Goal: Task Accomplishment & Management: Use online tool/utility

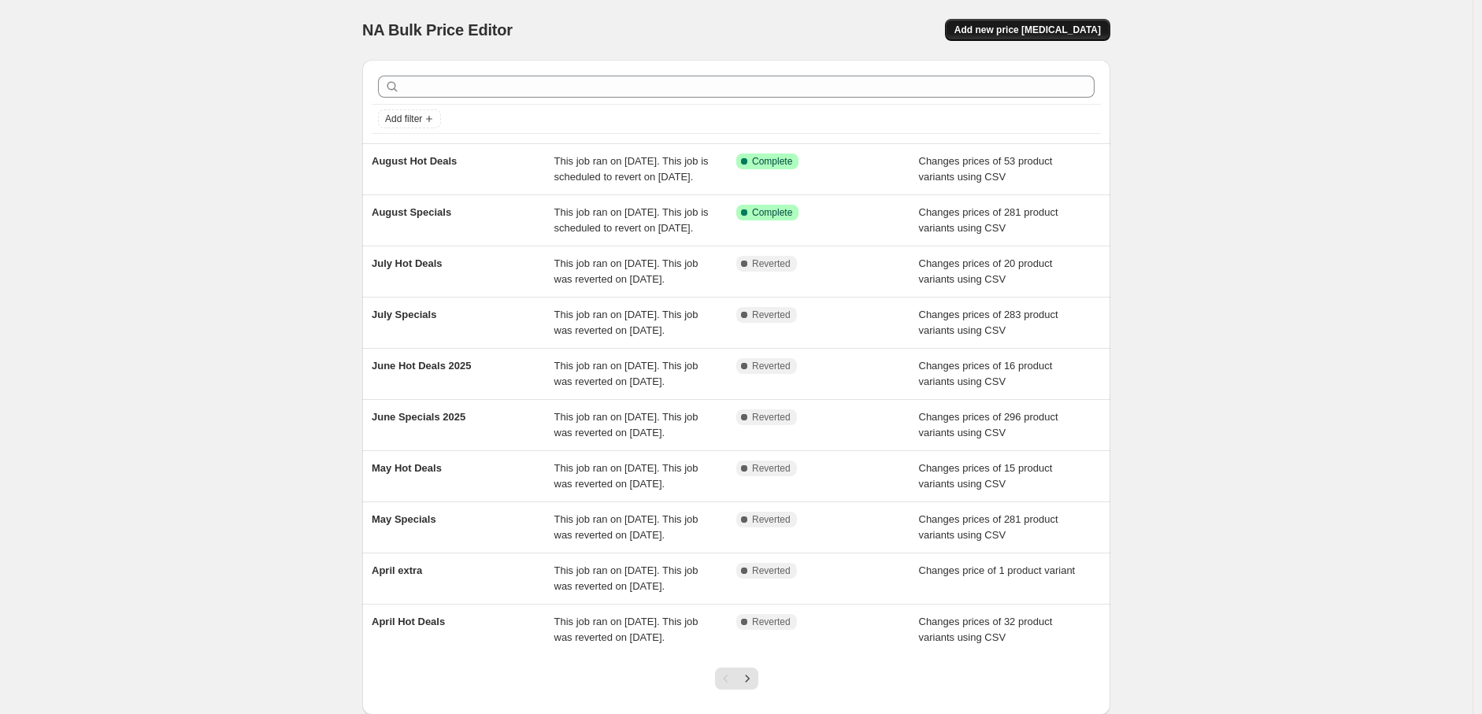
click at [1055, 23] on button "Add new price [MEDICAL_DATA]" at bounding box center [1027, 30] width 165 height 22
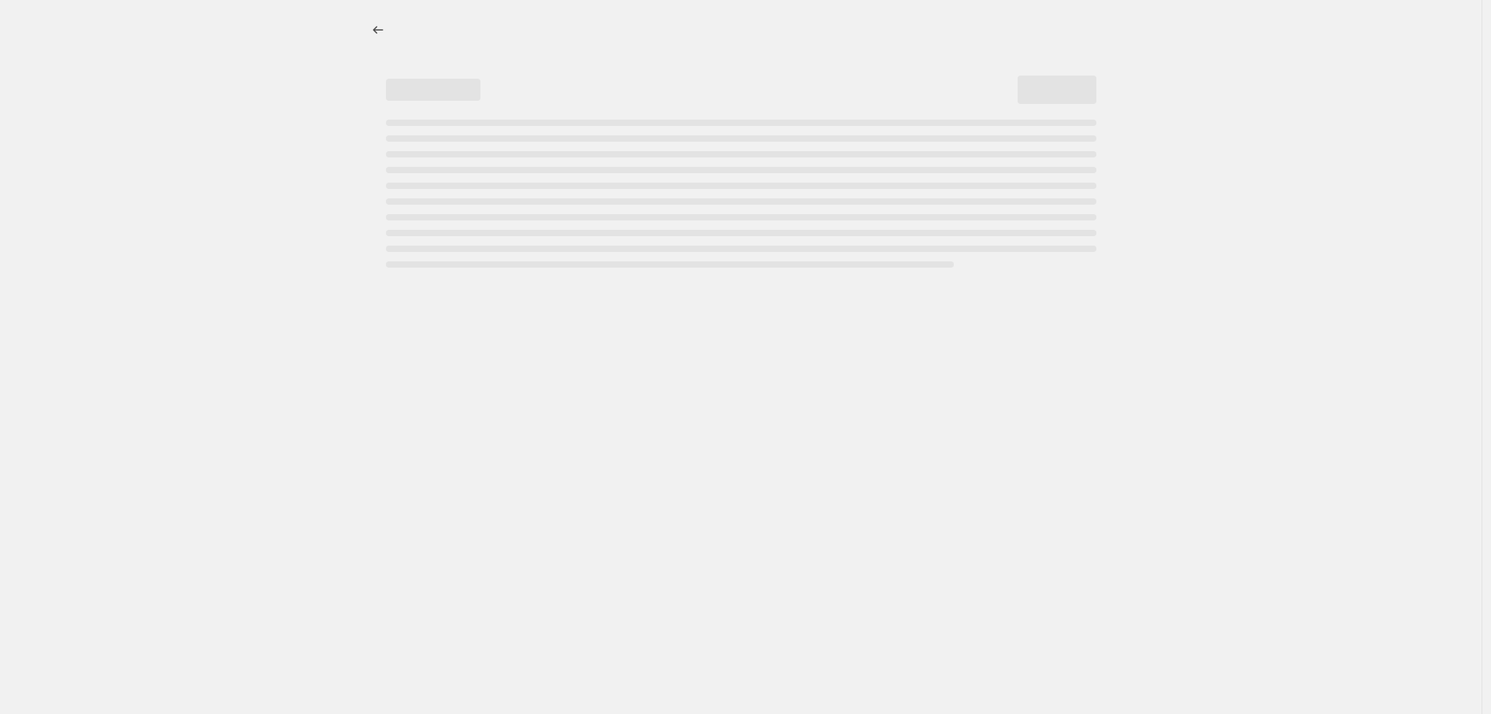
select select "percentage"
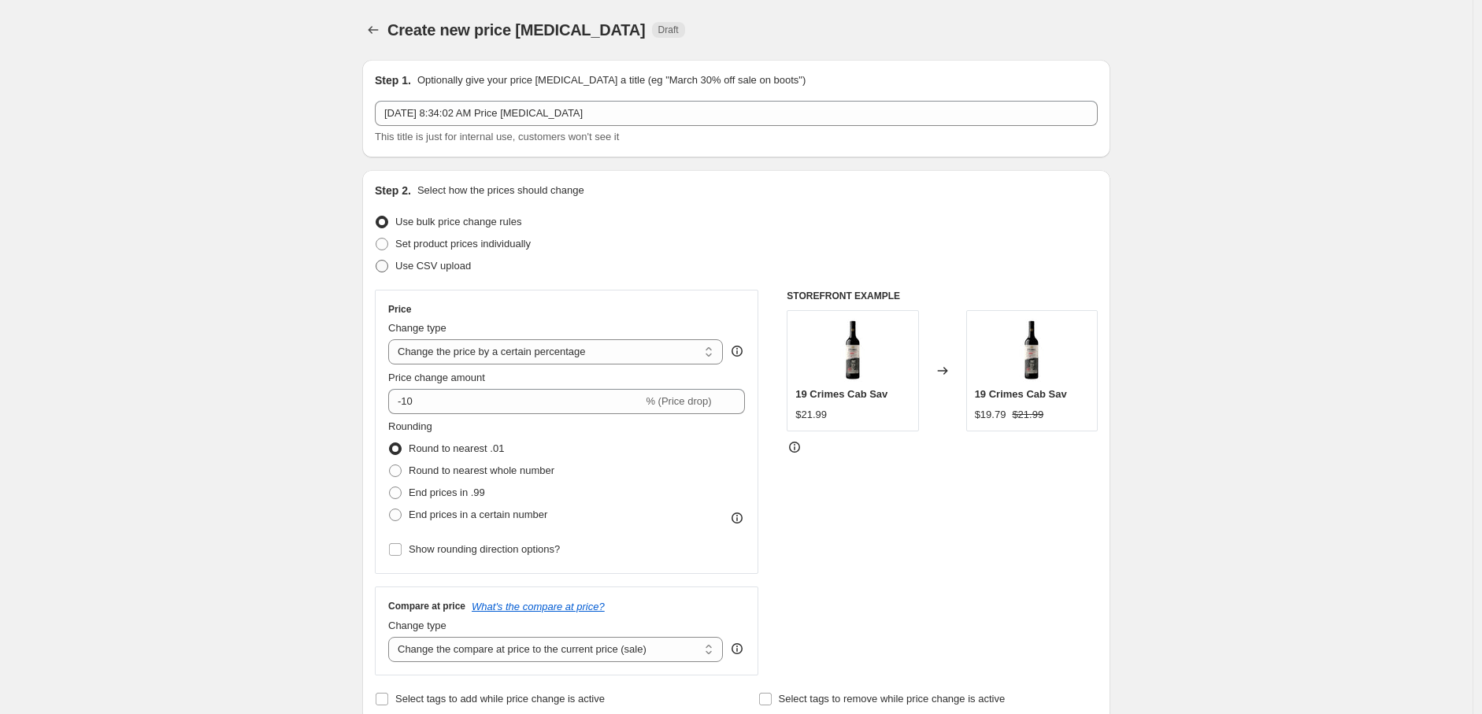
click at [466, 258] on span "Use CSV upload" at bounding box center [433, 266] width 76 height 16
click at [377, 260] on input "Use CSV upload" at bounding box center [376, 260] width 1 height 1
radio input "true"
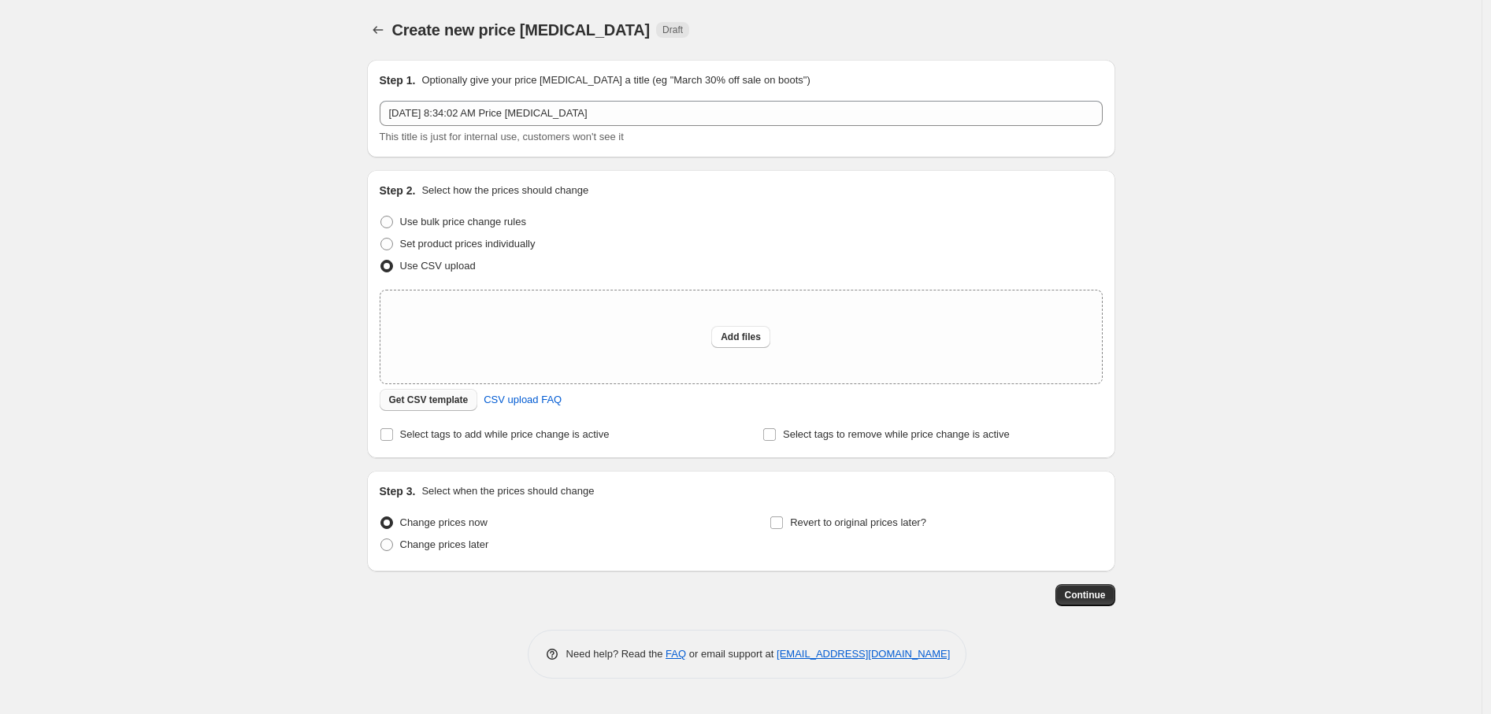
click at [446, 403] on span "Get CSV template" at bounding box center [429, 400] width 80 height 13
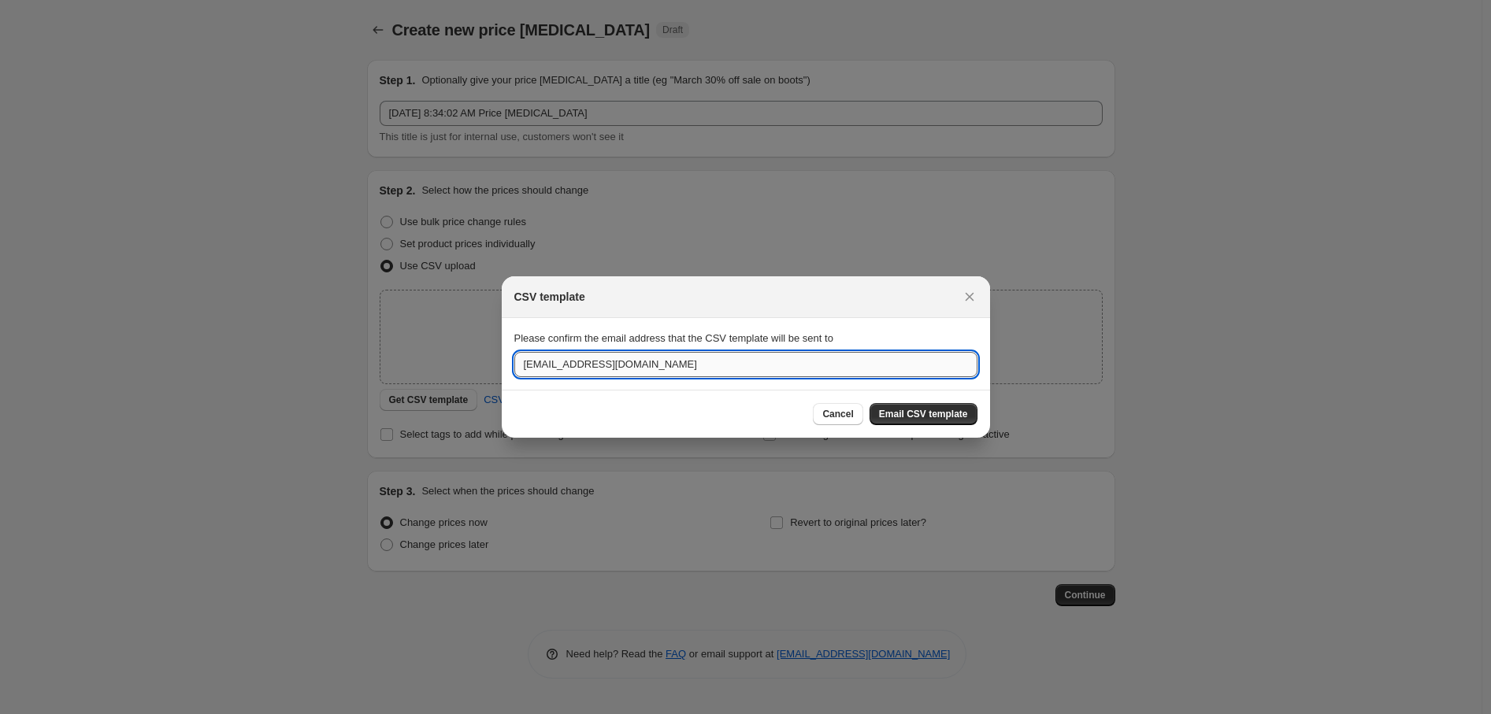
click at [797, 371] on input "[EMAIL_ADDRESS][DOMAIN_NAME]" at bounding box center [745, 364] width 463 height 25
click at [686, 365] on input "[EMAIL_ADDRESS][DOMAIN_NAME]" at bounding box center [745, 364] width 463 height 25
drag, startPoint x: 562, startPoint y: 361, endPoint x: 485, endPoint y: 362, distance: 77.2
click at [485, 714] on div "CSV template Please confirm the email address that the CSV template will be sen…" at bounding box center [745, 714] width 1491 height 0
type input "[EMAIL_ADDRESS][DOMAIN_NAME]"
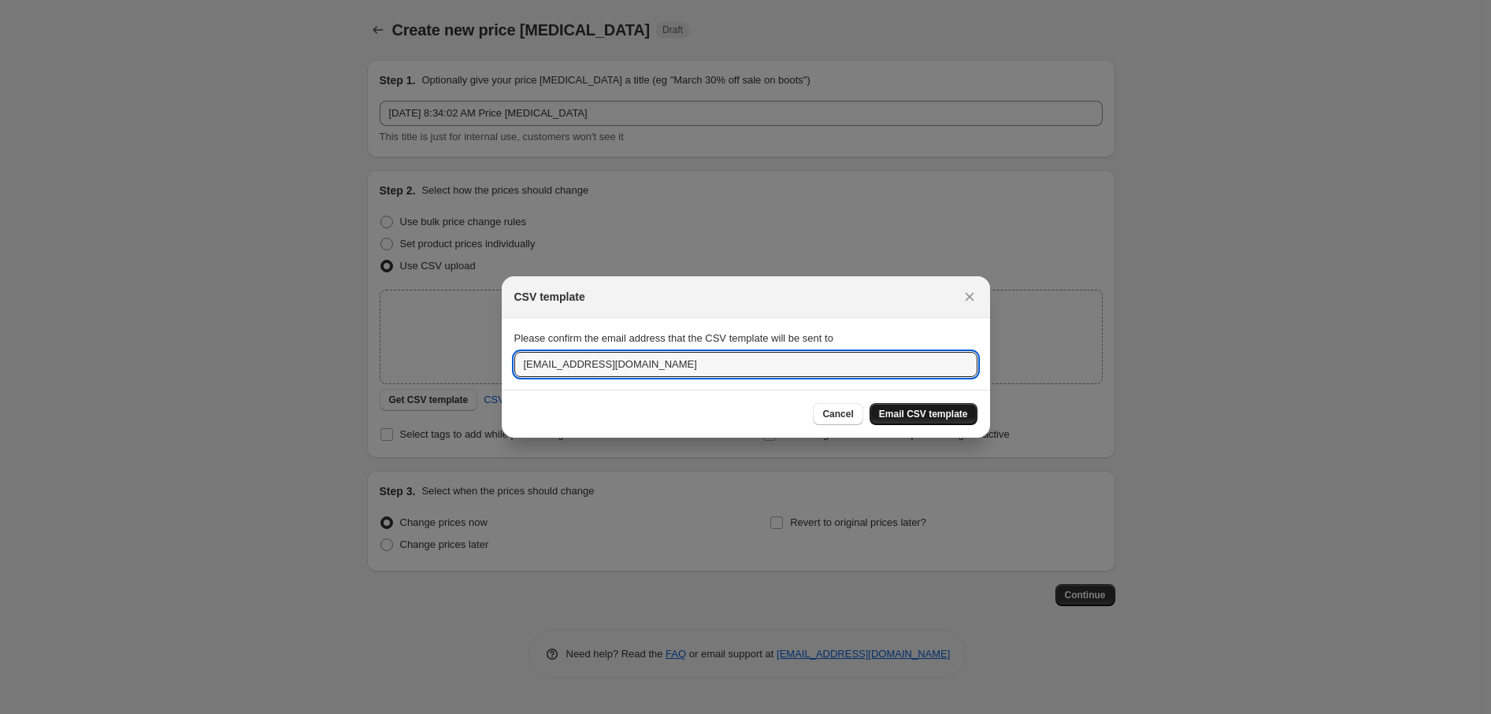
click at [907, 406] on button "Email CSV template" at bounding box center [924, 414] width 108 height 22
